Goal: Transaction & Acquisition: Obtain resource

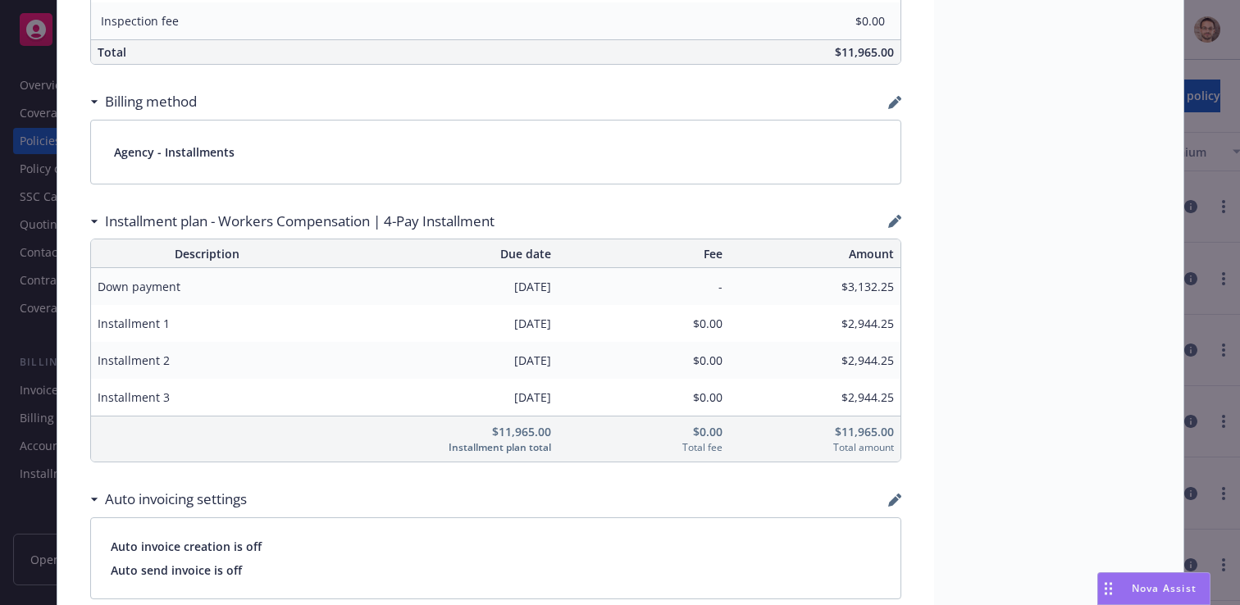
scroll to position [1127, 0]
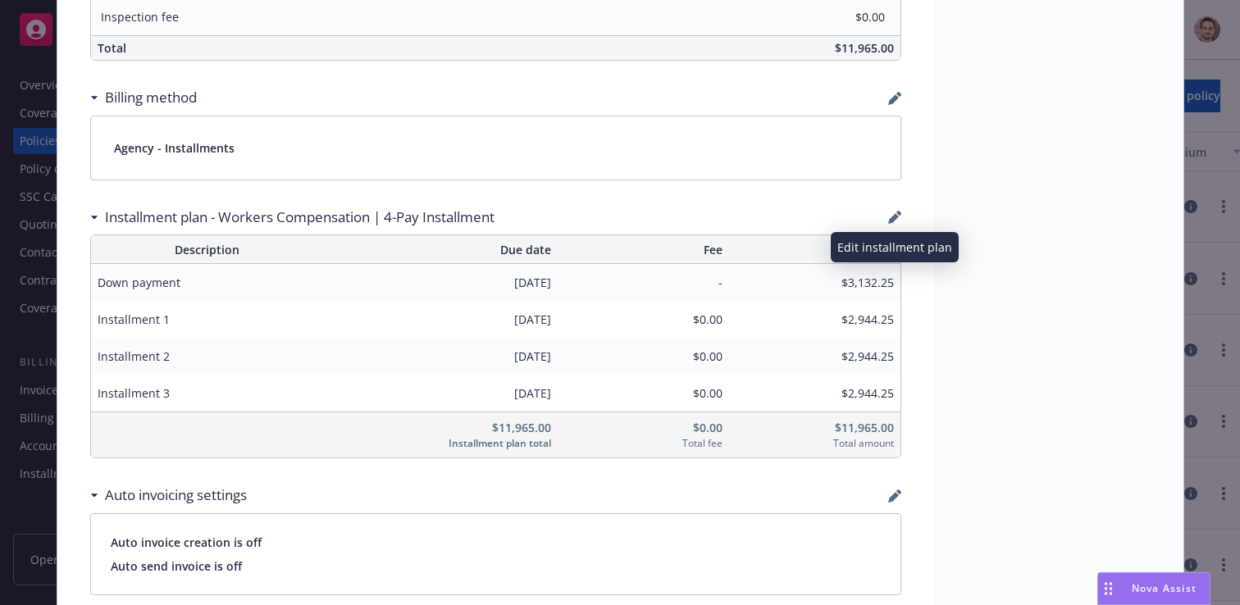
click at [892, 219] on icon "button" at bounding box center [893, 218] width 11 height 11
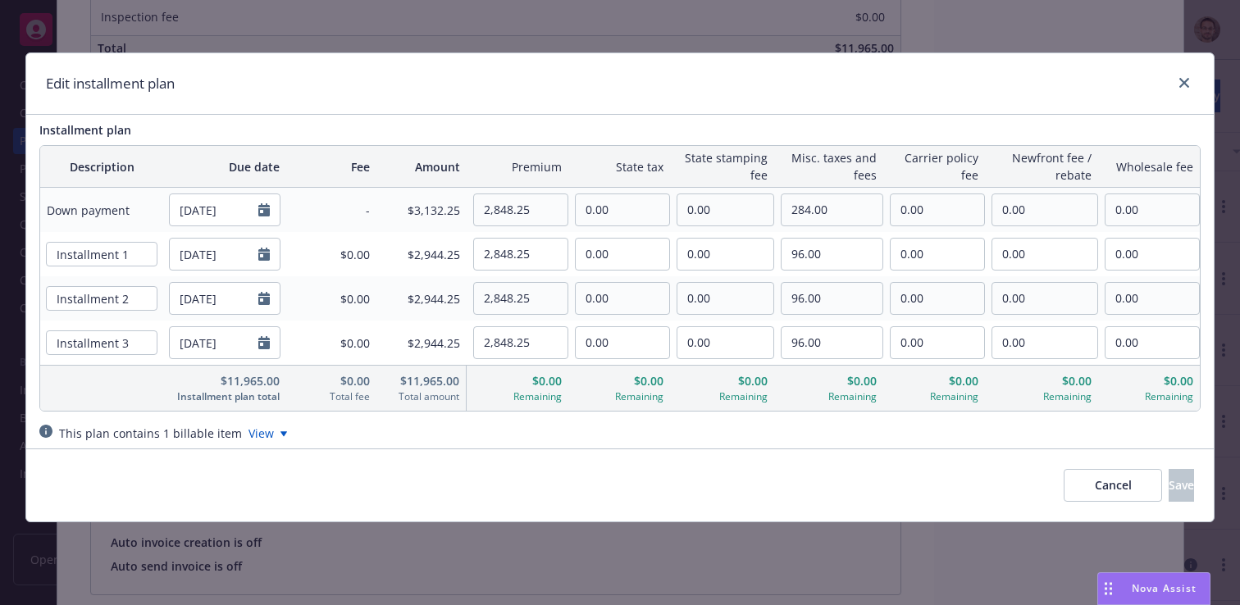
click at [279, 433] on div "This plan contains 1 billable item View" at bounding box center [619, 433] width 1161 height 17
click at [281, 433] on icon at bounding box center [284, 434] width 7 height 5
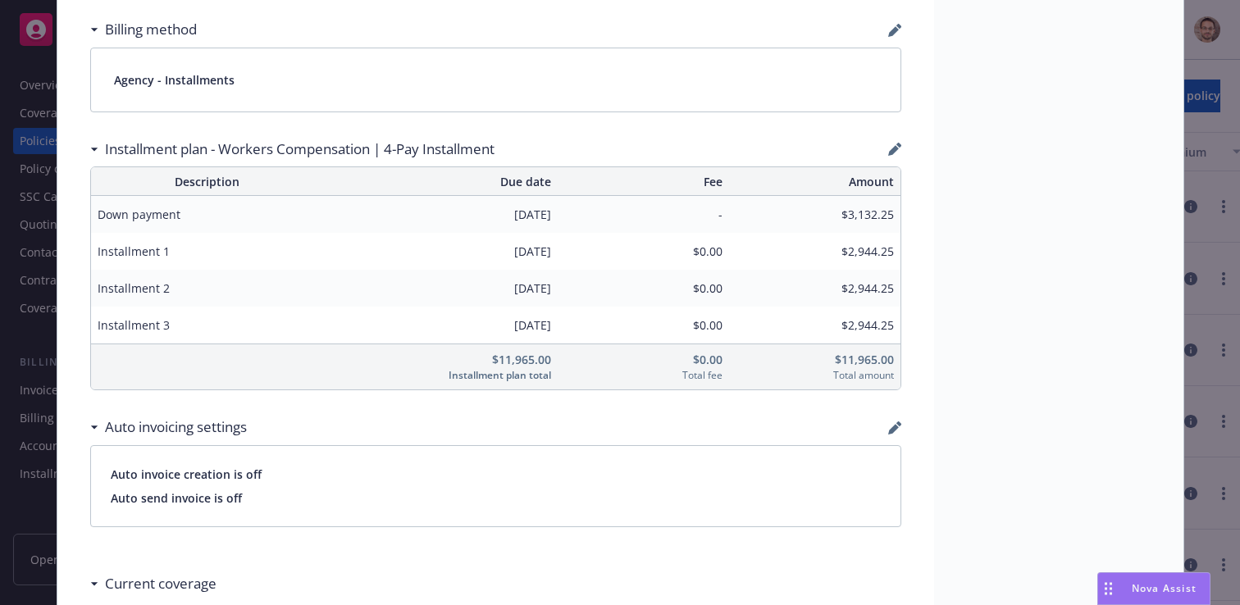
scroll to position [1198, 0]
drag, startPoint x: 878, startPoint y: 359, endPoint x: 842, endPoint y: 364, distance: 36.4
click at [842, 364] on span "$11,965.00" at bounding box center [815, 357] width 158 height 17
copy span "11,965"
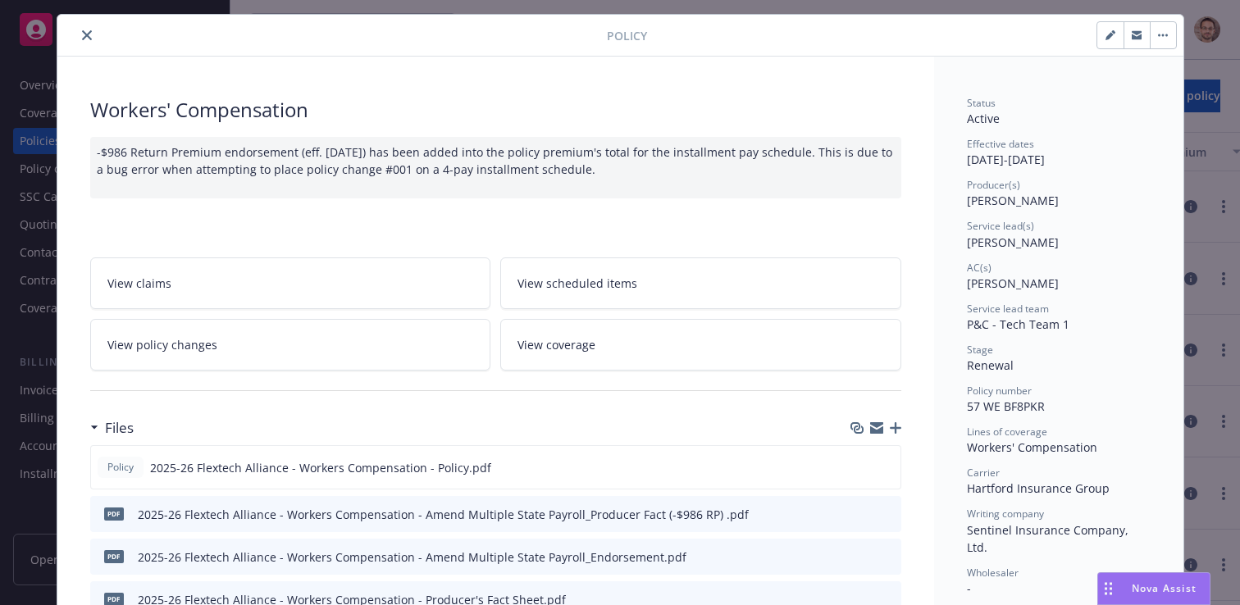
scroll to position [0, 0]
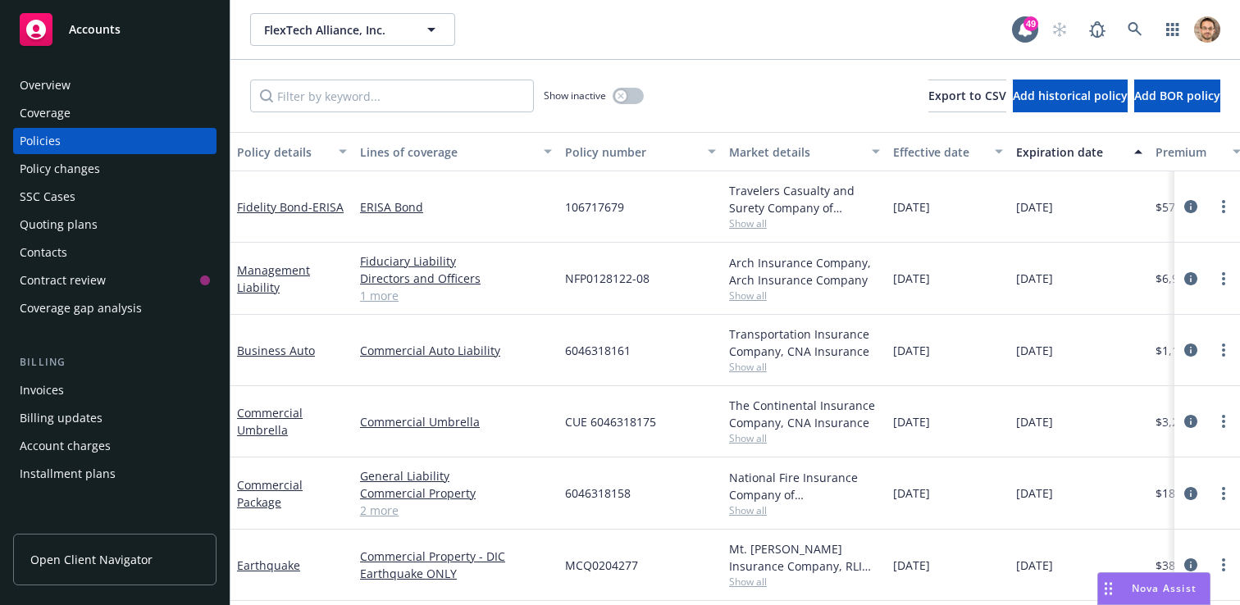
click at [83, 392] on div "Invoices" at bounding box center [115, 390] width 190 height 26
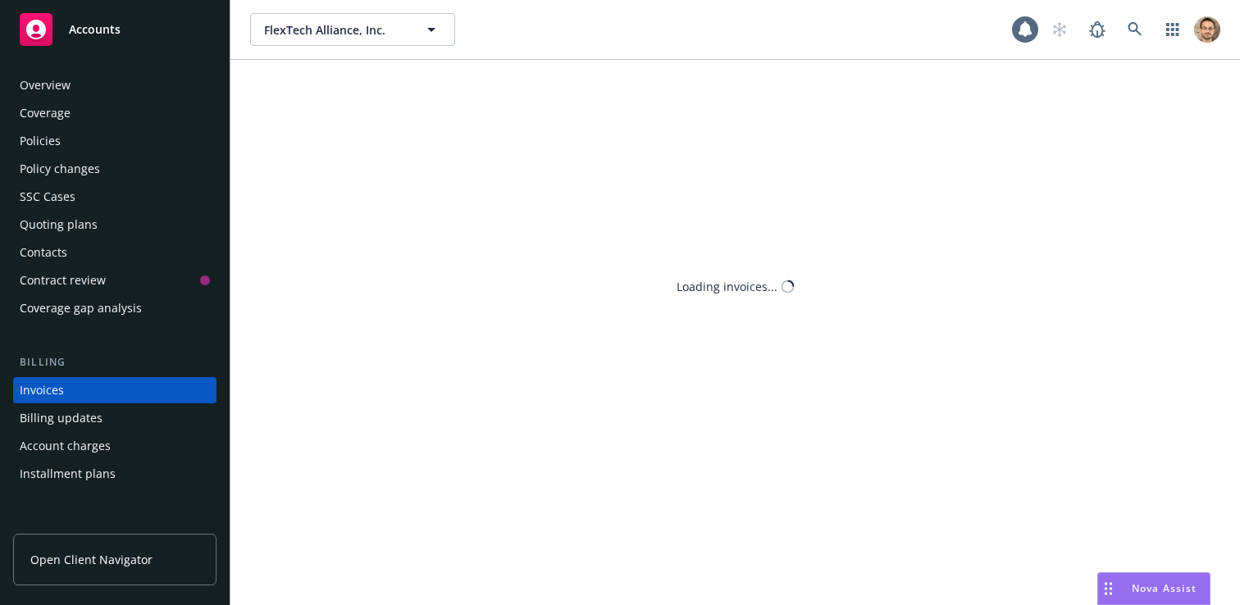
scroll to position [62, 0]
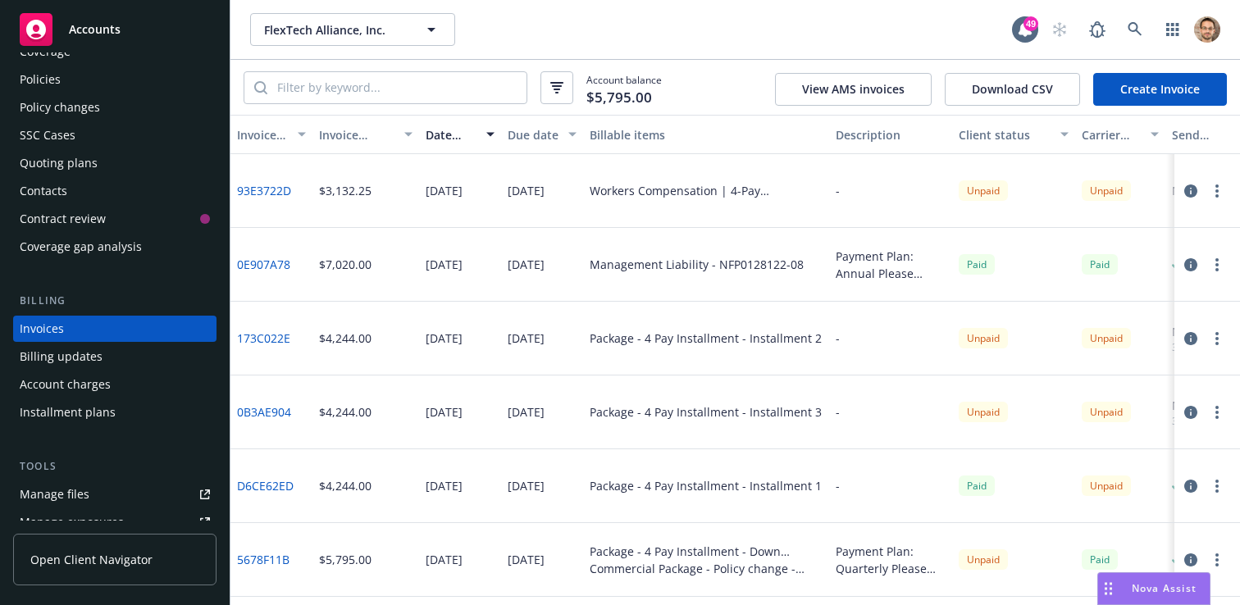
click at [280, 189] on link "93E3722D" at bounding box center [264, 190] width 54 height 17
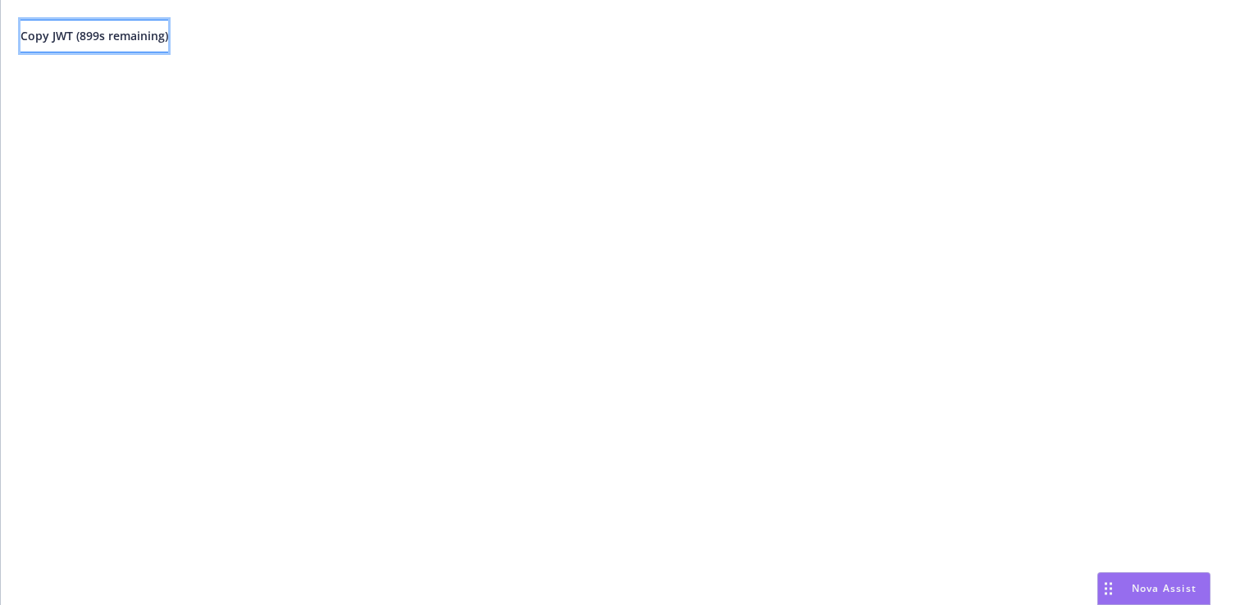
click at [168, 47] on button "Copy JWT ( 899 s remaining)" at bounding box center [95, 36] width 148 height 33
